Goal: Task Accomplishment & Management: Manage account settings

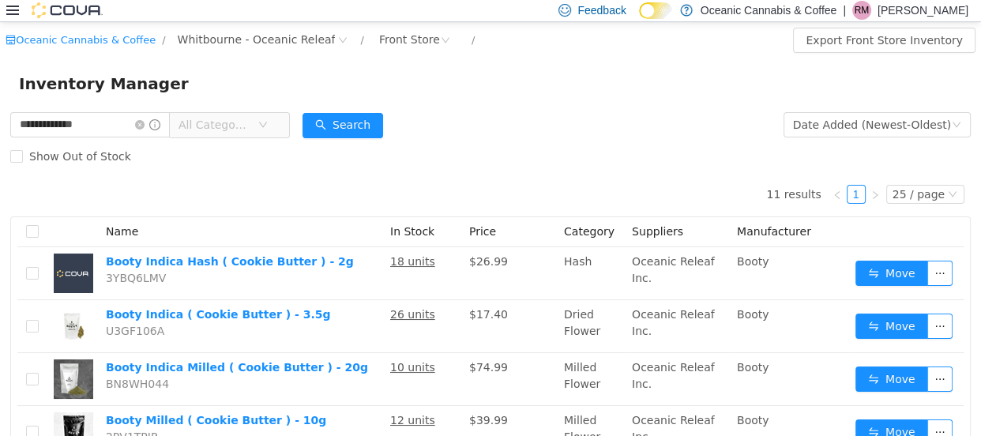
click at [932, 10] on p "[PERSON_NAME]" at bounding box center [922, 10] width 91 height 19
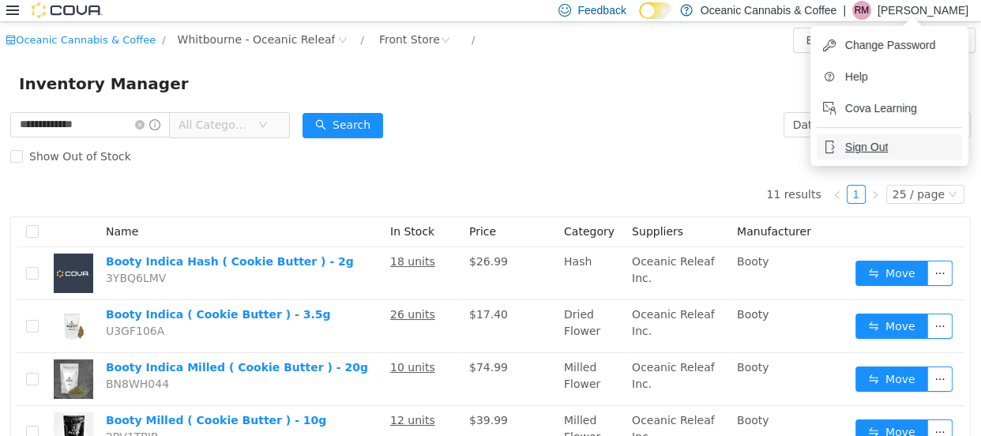
click at [876, 144] on span "Sign Out" at bounding box center [866, 147] width 43 height 16
